Goal: Information Seeking & Learning: Find specific fact

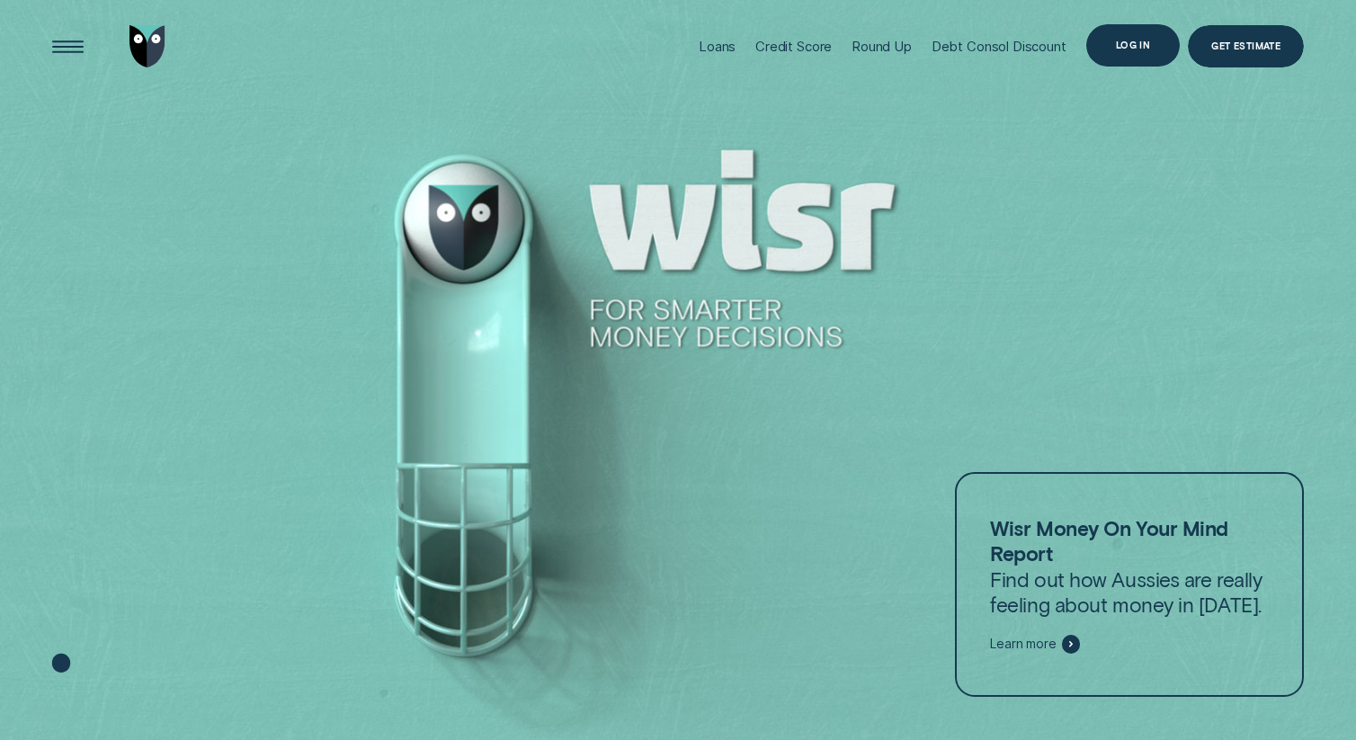
click at [1135, 35] on div "Log in" at bounding box center [1133, 45] width 94 height 42
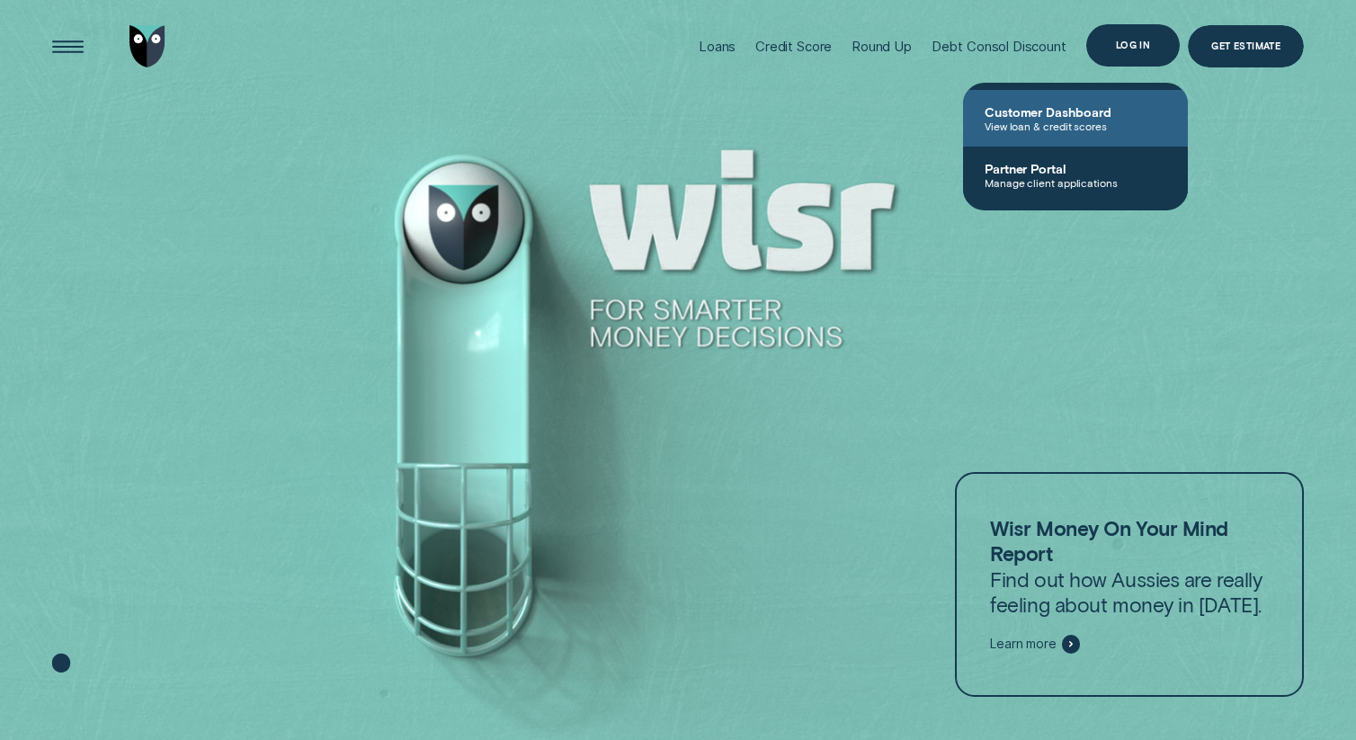
click at [1063, 118] on span "Customer Dashboard" at bounding box center [1075, 111] width 182 height 15
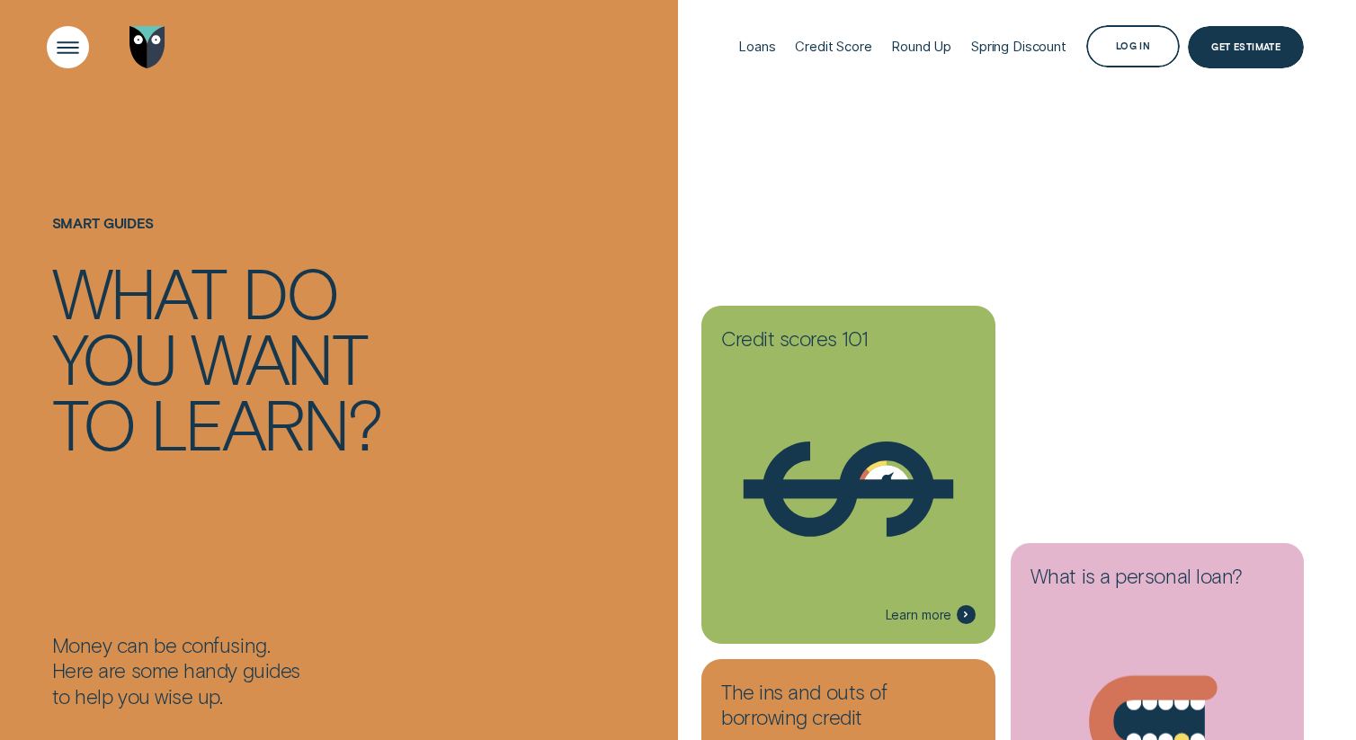
click at [67, 49] on div "Open Menu" at bounding box center [68, 47] width 60 height 60
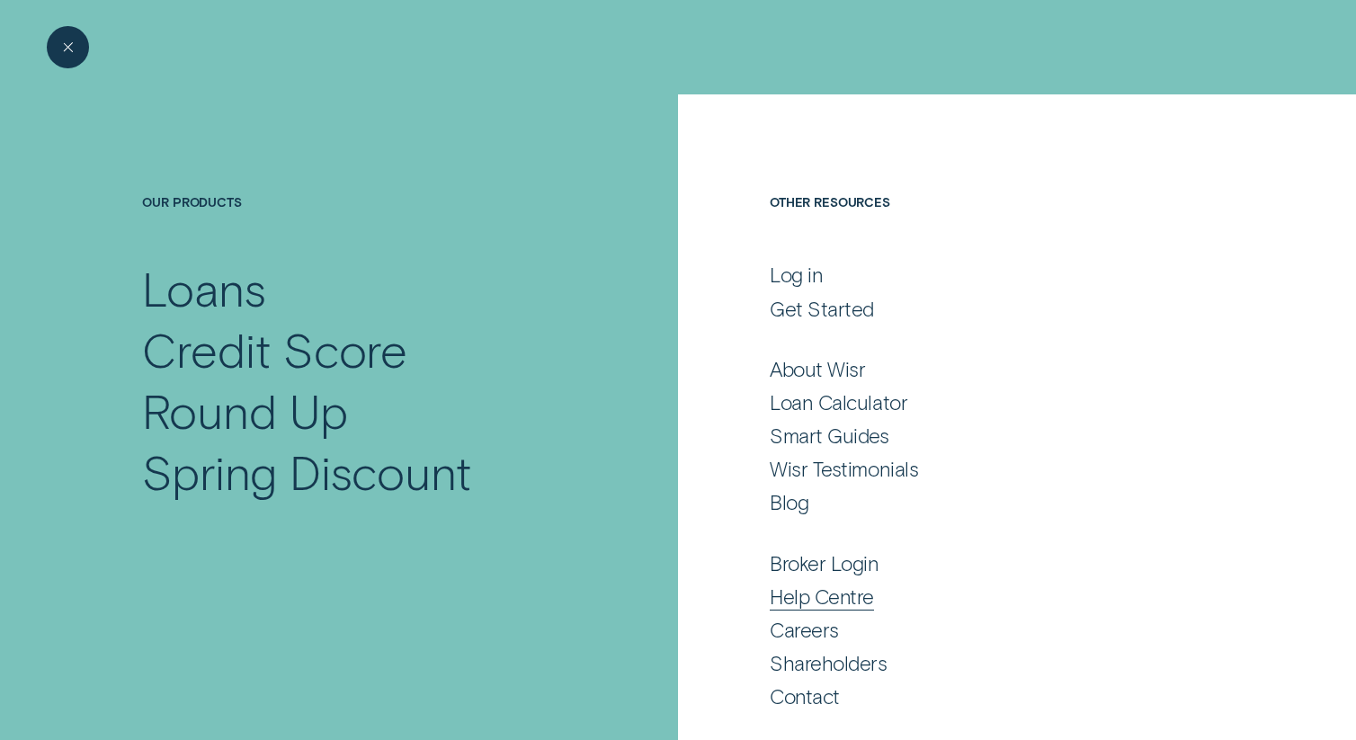
click at [863, 604] on div "Help Centre" at bounding box center [821, 595] width 104 height 25
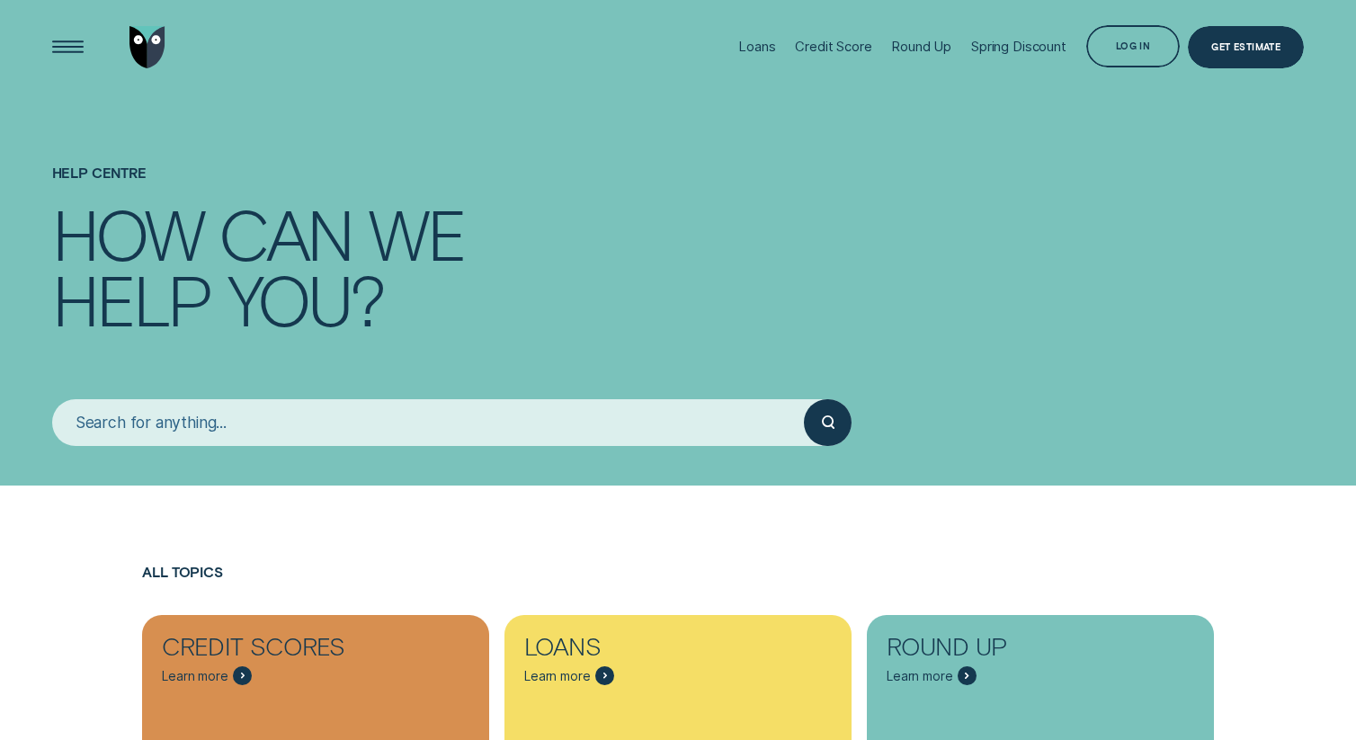
click at [600, 417] on input "search" at bounding box center [428, 422] width 752 height 47
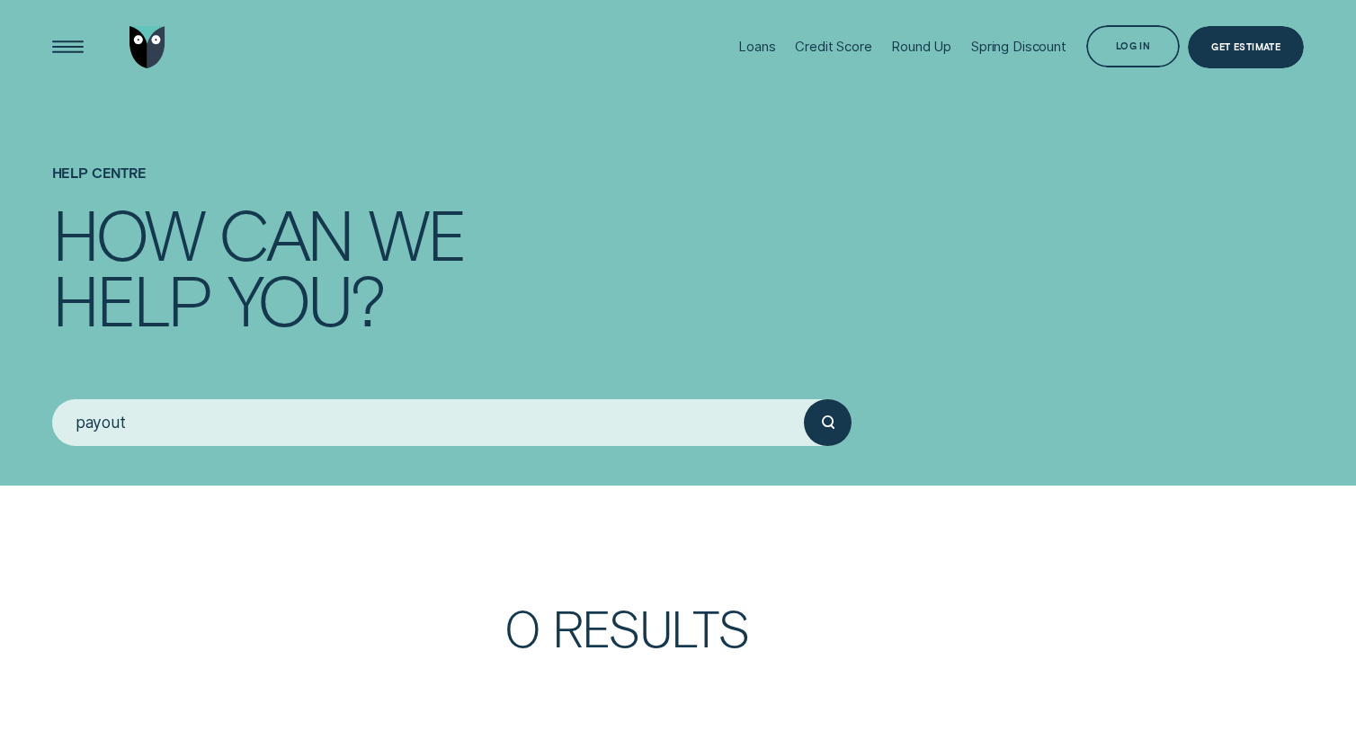
type input "payout"
click at [804, 399] on button "submit" at bounding box center [827, 422] width 47 height 47
click at [814, 419] on div "submit" at bounding box center [827, 422] width 47 height 47
drag, startPoint x: 156, startPoint y: 421, endPoint x: 33, endPoint y: 421, distance: 122.3
click at [33, 421] on div "Help Centre How can we help you? payout" at bounding box center [678, 242] width 1356 height 485
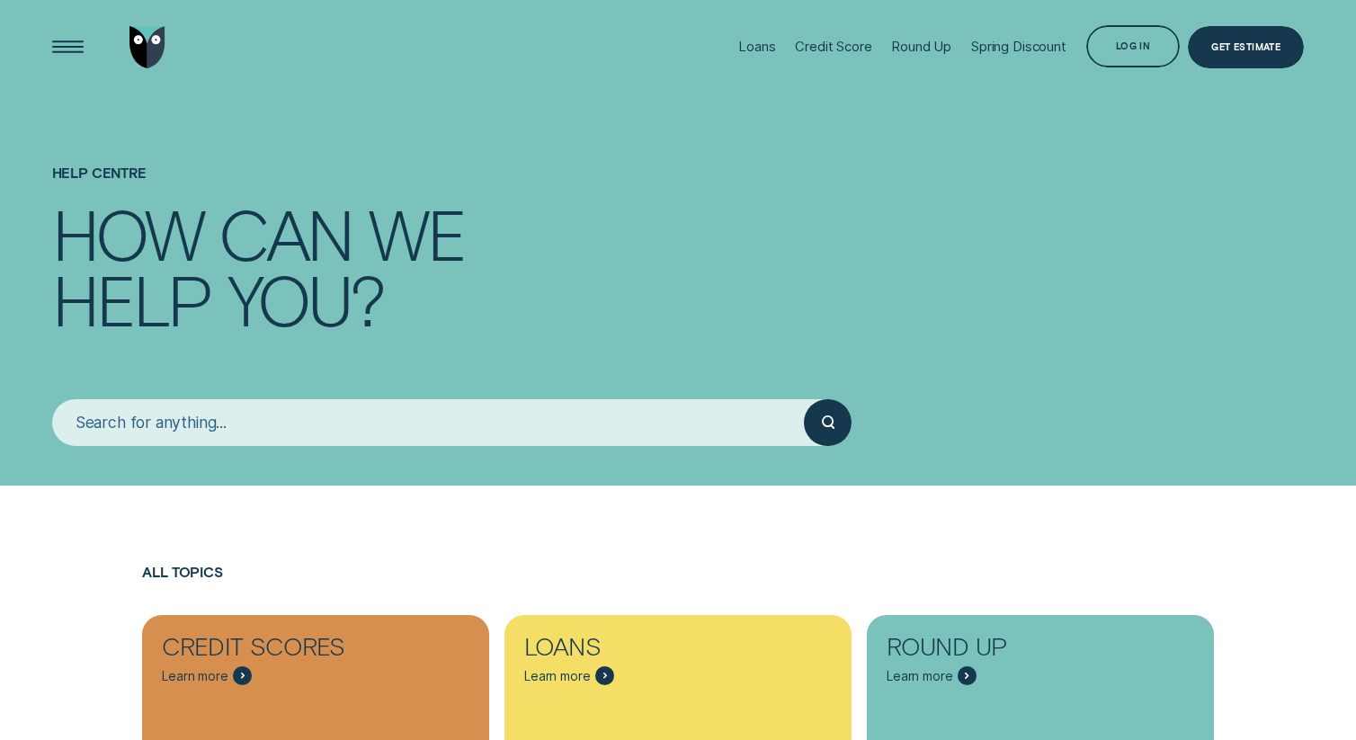
scroll to position [22, 0]
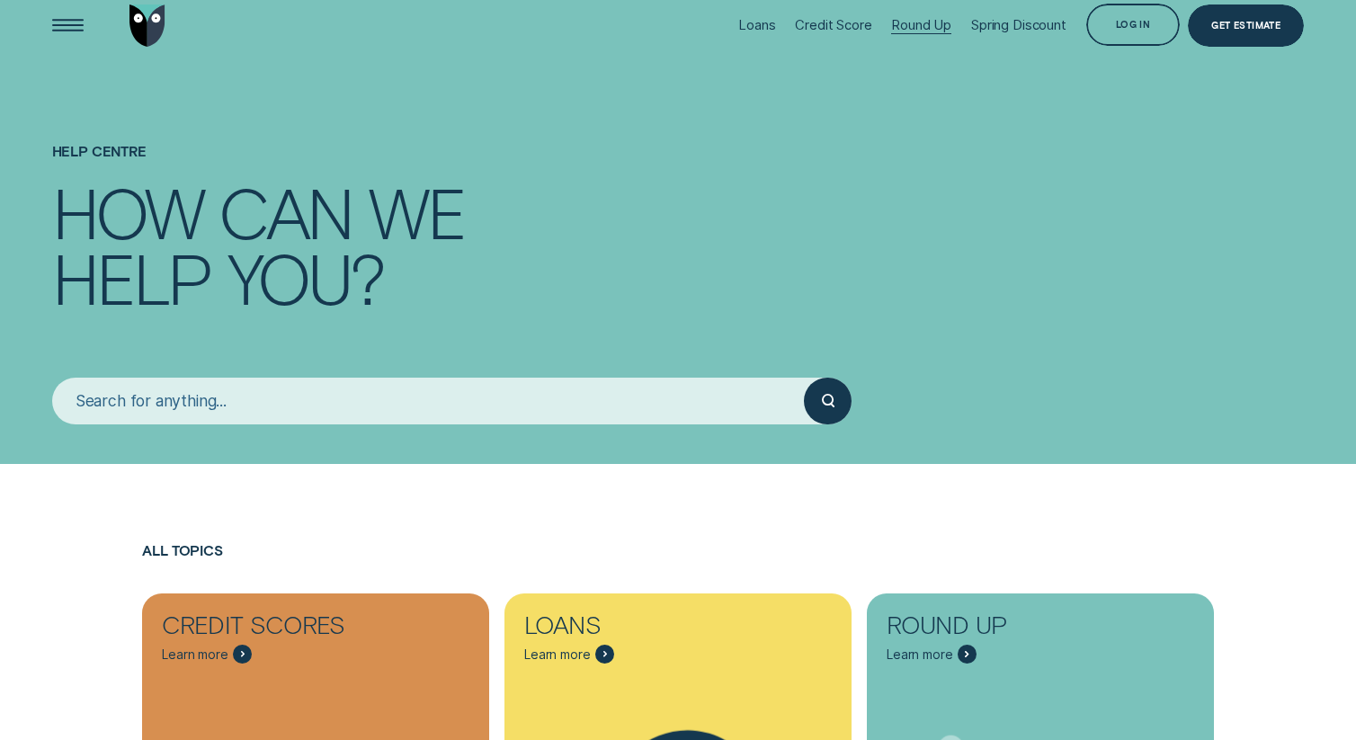
click at [911, 22] on div "Round Up" at bounding box center [921, 25] width 60 height 16
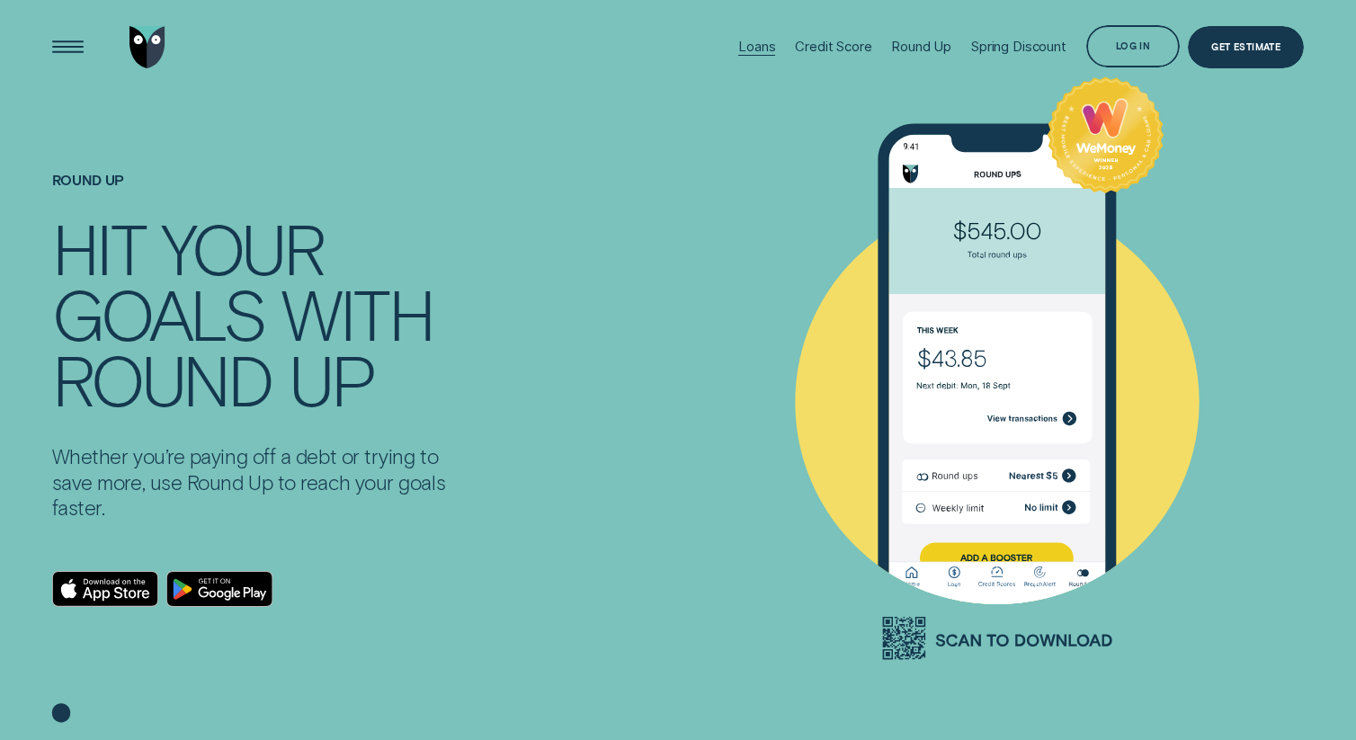
click at [752, 43] on div "Loans" at bounding box center [756, 47] width 37 height 16
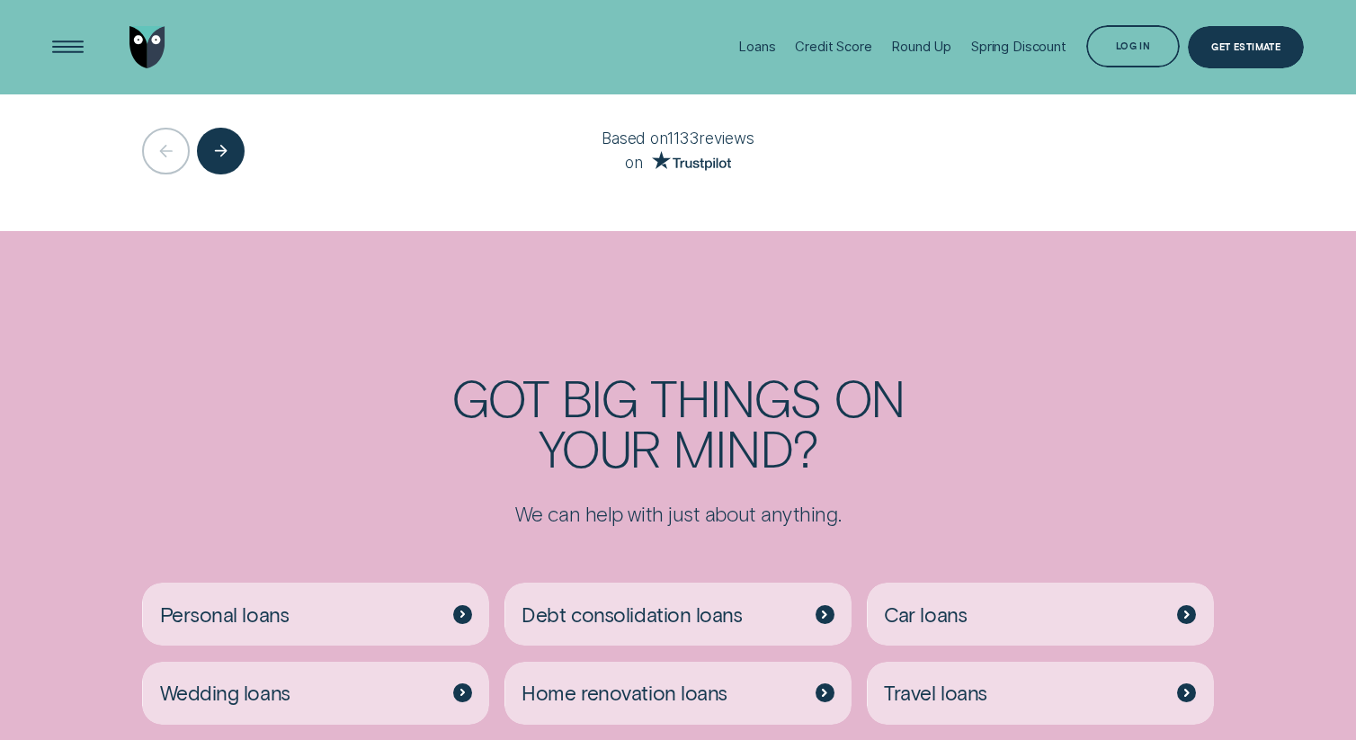
scroll to position [3443, 0]
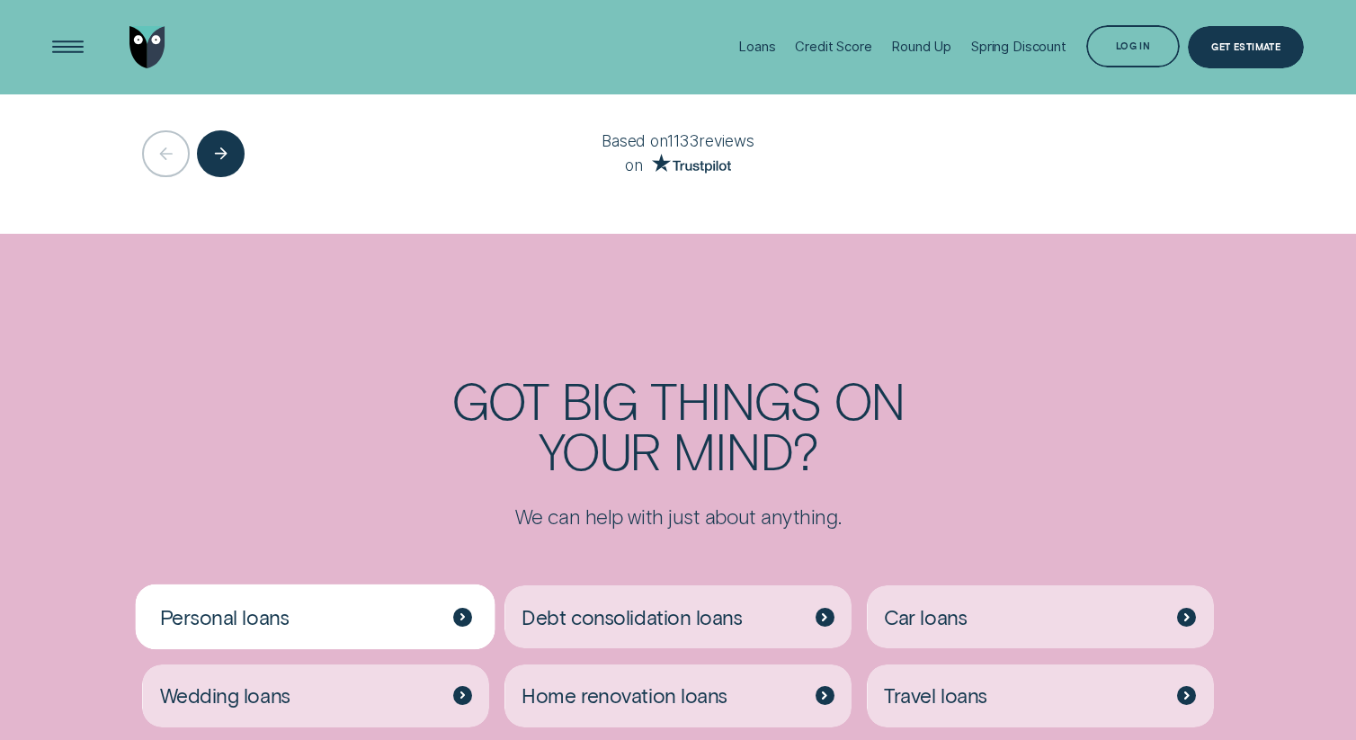
click at [472, 616] on div "Personal loans" at bounding box center [315, 616] width 346 height 63
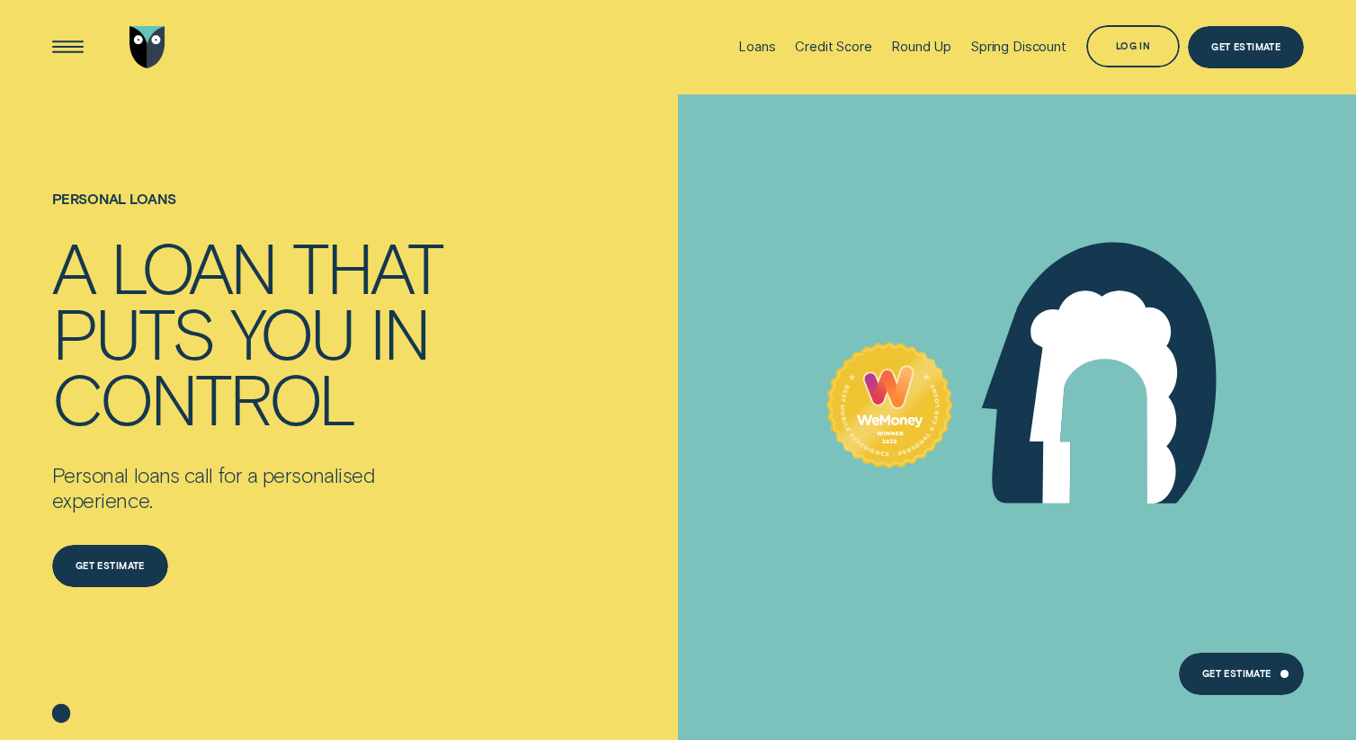
click at [155, 49] on img "Go to home page" at bounding box center [146, 47] width 35 height 42
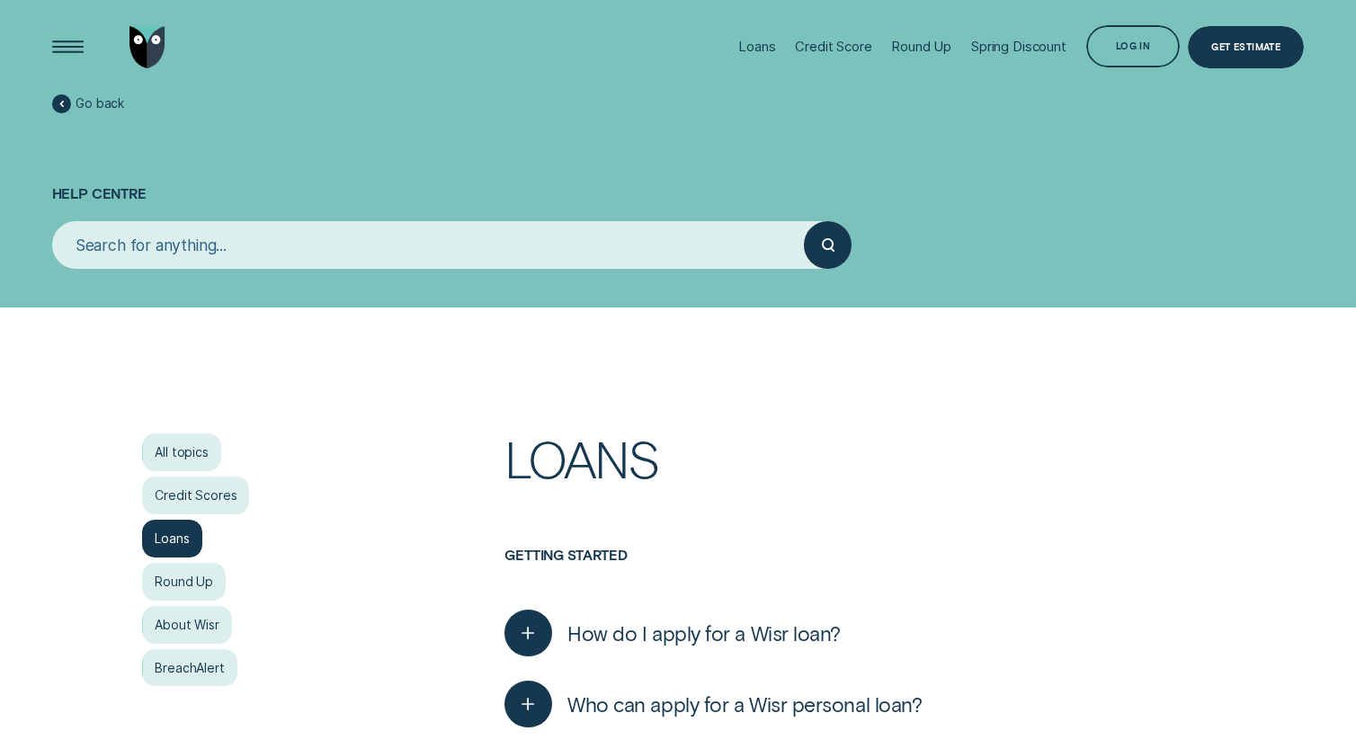
click at [509, 286] on div "Go back Help Centre" at bounding box center [678, 153] width 1252 height 307
click at [512, 244] on input "search" at bounding box center [428, 244] width 752 height 47
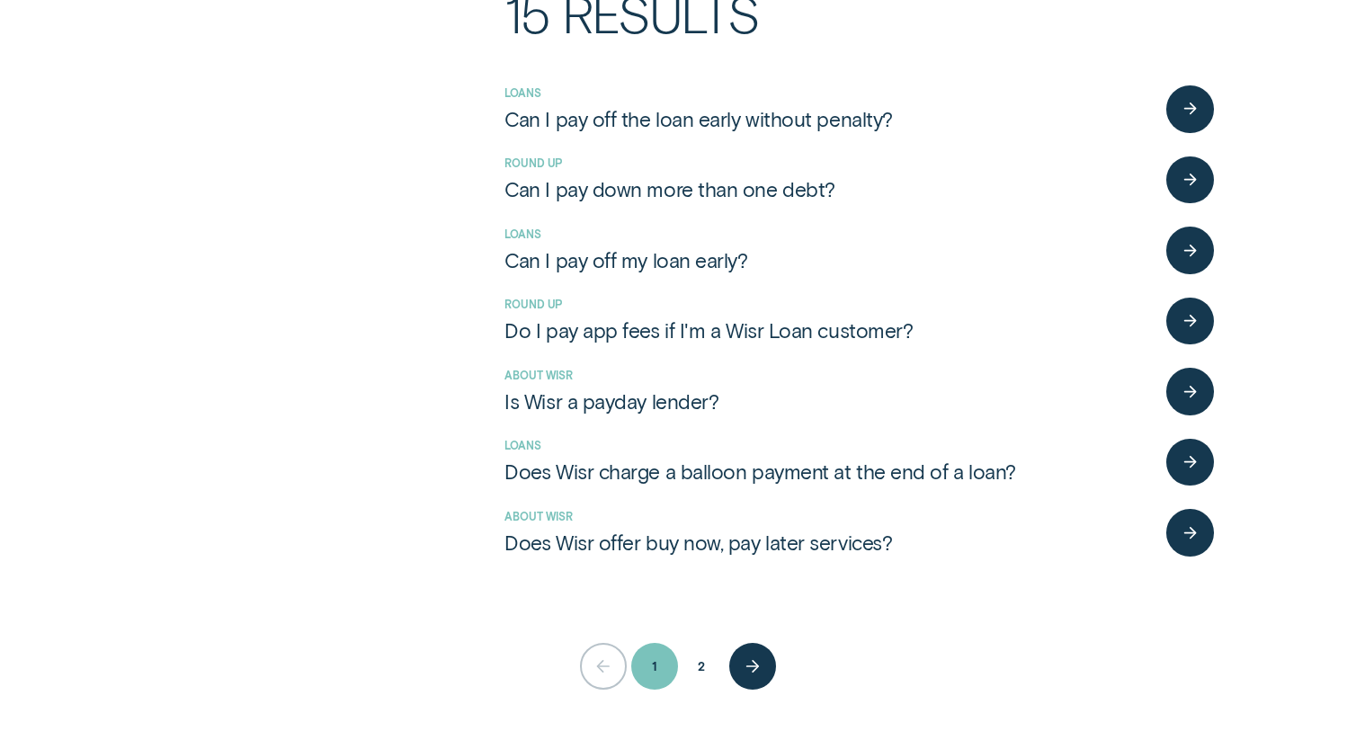
scroll to position [438, 0]
type input "pay"
click at [1186, 96] on div "button" at bounding box center [1190, 109] width 48 height 48
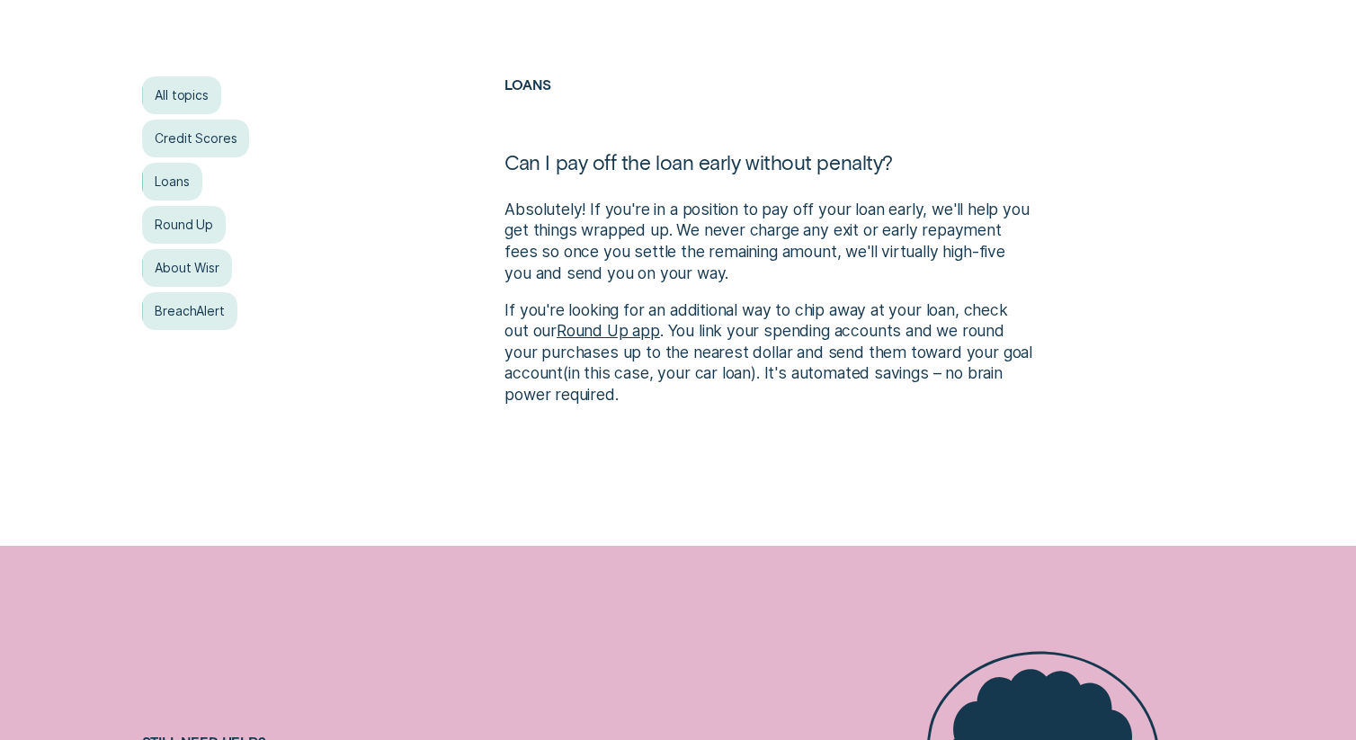
scroll to position [360, 0]
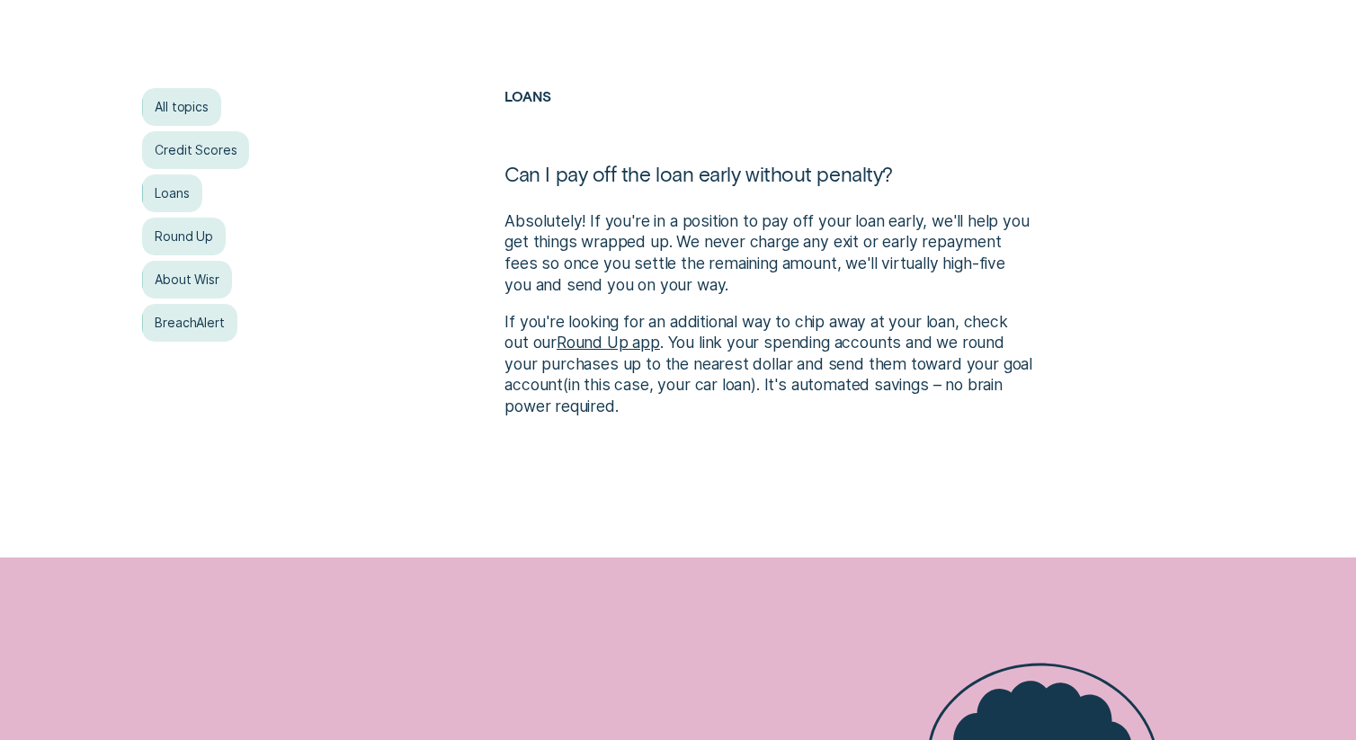
click at [630, 342] on link "Round Up app" at bounding box center [607, 342] width 103 height 19
